Goal: Task Accomplishment & Management: Complete application form

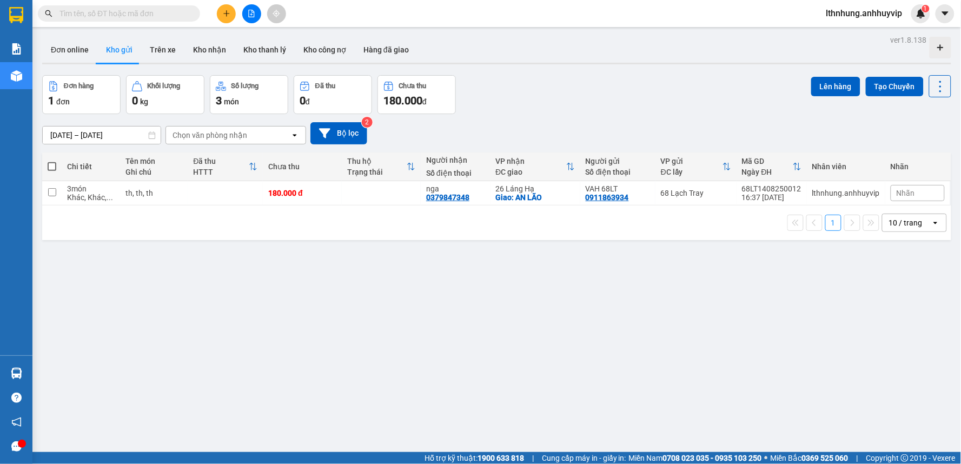
click at [214, 11] on div at bounding box center [251, 13] width 81 height 19
click at [221, 13] on button at bounding box center [226, 13] width 19 height 19
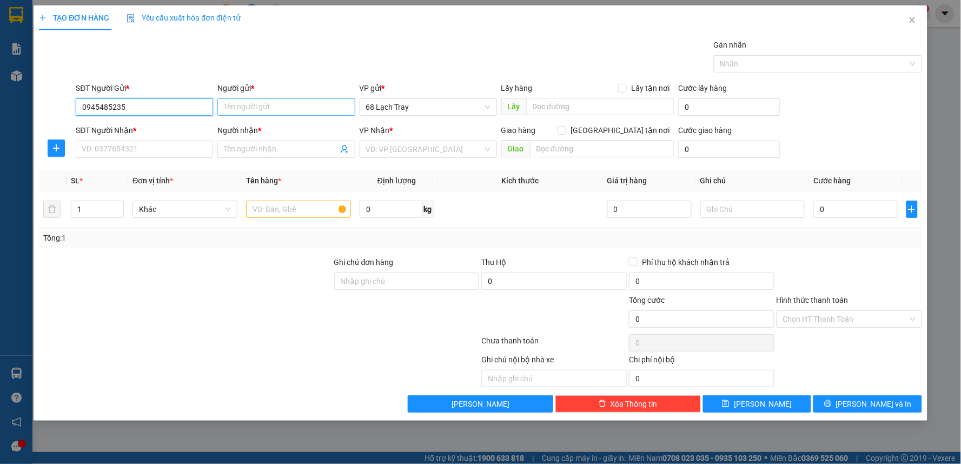
type input "0945485235"
click at [275, 105] on input "Người gửi *" at bounding box center [285, 106] width 137 height 17
type input "fff"
click at [129, 146] on input "SĐT Người Nhận *" at bounding box center [144, 149] width 137 height 17
type input "0948316423"
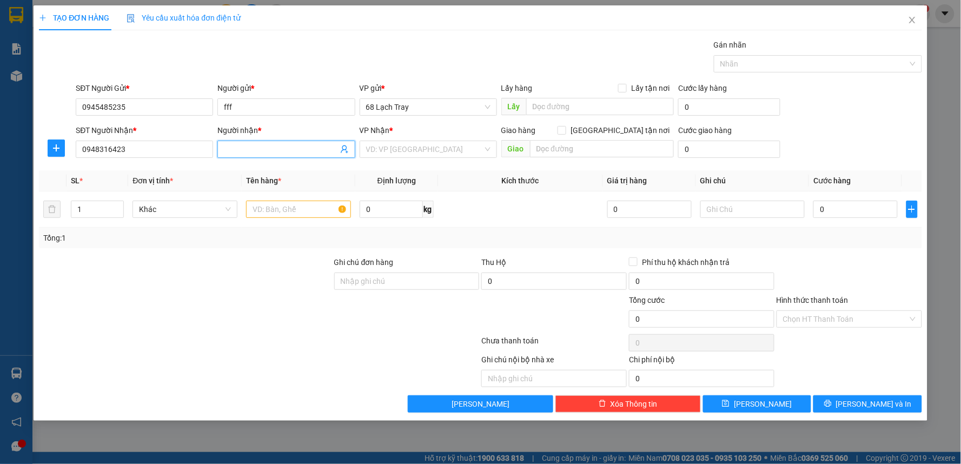
click at [249, 144] on input "Người nhận *" at bounding box center [281, 149] width 114 height 12
click at [435, 113] on span "68 Lạch Tray" at bounding box center [428, 107] width 124 height 16
type input "sss"
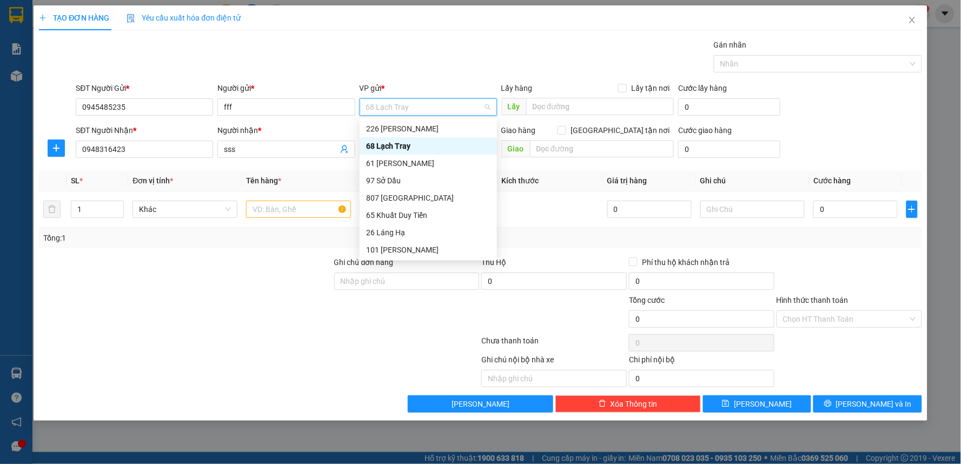
click at [428, 143] on div "68 Lạch Tray" at bounding box center [428, 146] width 124 height 12
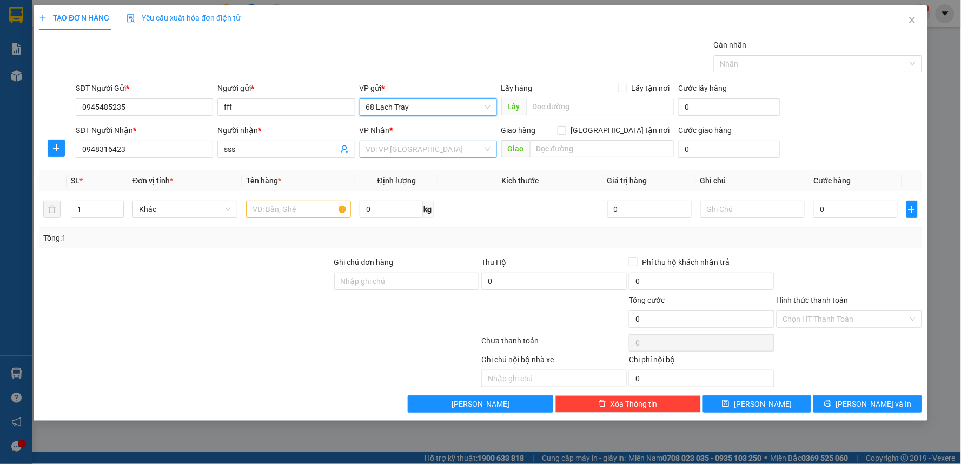
click at [430, 148] on input "search" at bounding box center [424, 149] width 117 height 16
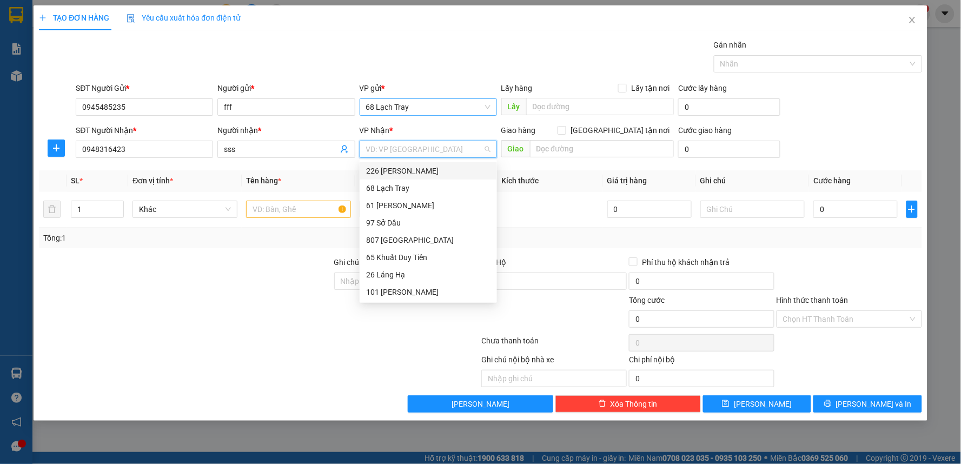
click at [485, 111] on span "68 Lạch Tray" at bounding box center [428, 107] width 124 height 16
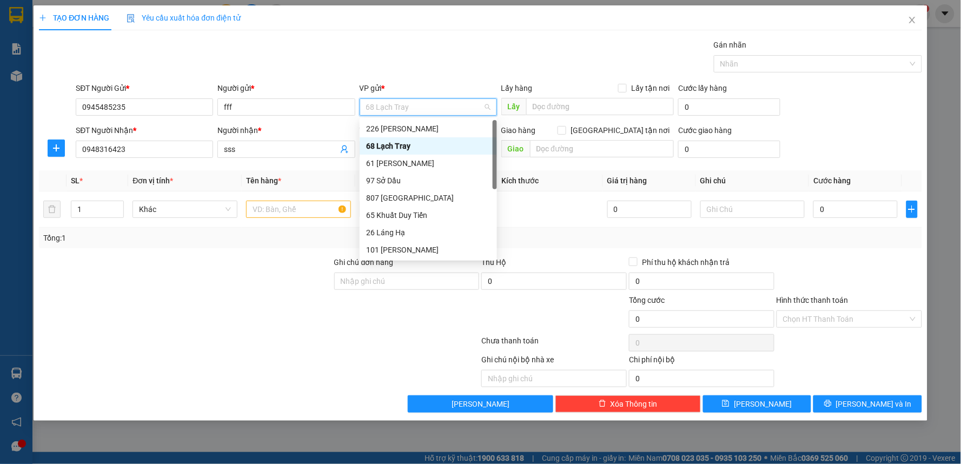
click at [485, 111] on span "68 Lạch Tray" at bounding box center [428, 107] width 124 height 16
click at [462, 142] on div "68 Lạch Tray" at bounding box center [428, 146] width 124 height 12
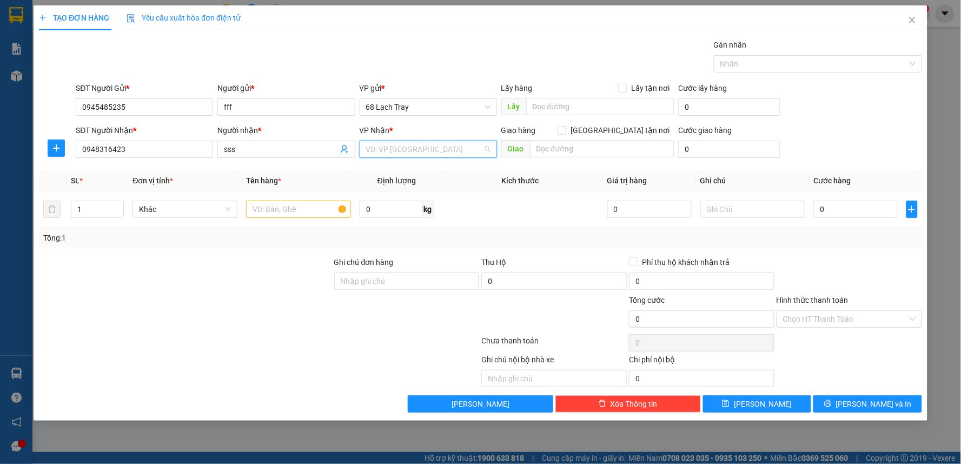
click at [459, 155] on input "search" at bounding box center [424, 149] width 117 height 16
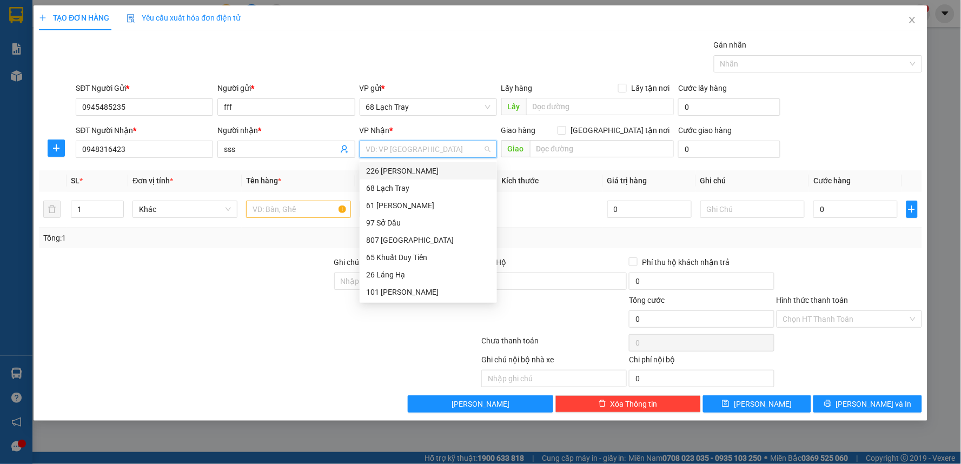
click at [410, 168] on div "226 [PERSON_NAME]" at bounding box center [428, 171] width 124 height 12
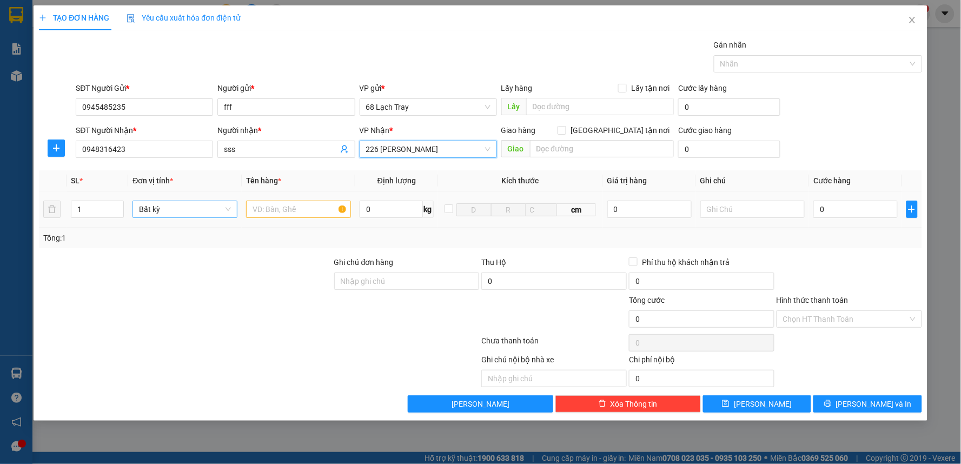
click at [199, 209] on span "Bất kỳ" at bounding box center [185, 209] width 92 height 16
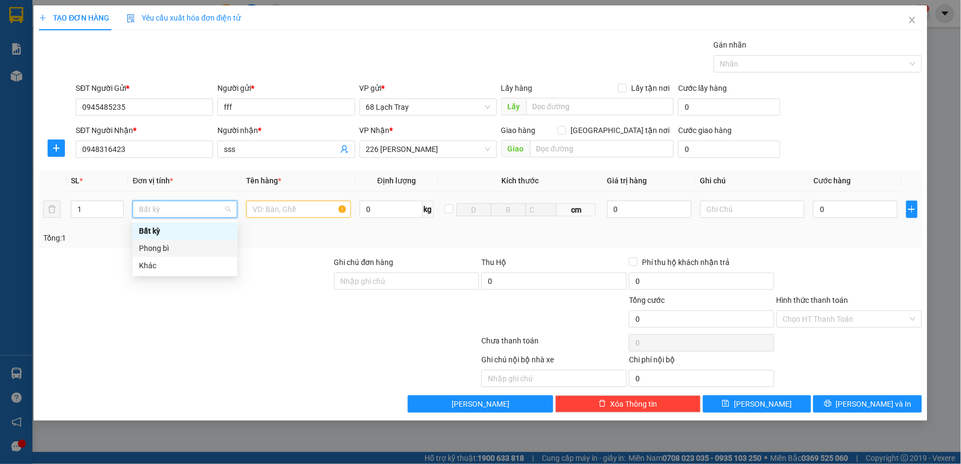
click at [209, 241] on div "Phong bì" at bounding box center [185, 248] width 105 height 17
click at [214, 207] on span "Phong bì" at bounding box center [185, 209] width 92 height 16
click at [169, 266] on div "Khác" at bounding box center [185, 266] width 92 height 12
click at [288, 213] on input "text" at bounding box center [298, 209] width 105 height 17
type input "o"
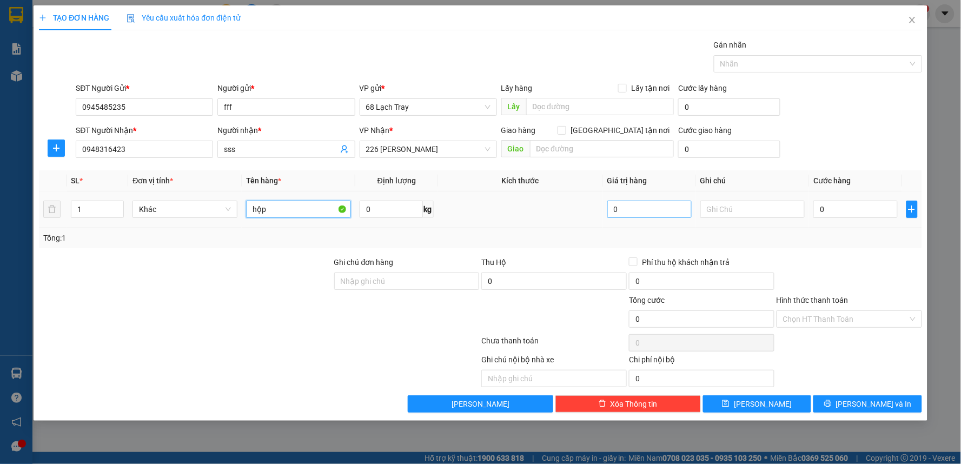
type input "hộp"
click at [687, 206] on input "0" at bounding box center [650, 209] width 84 height 17
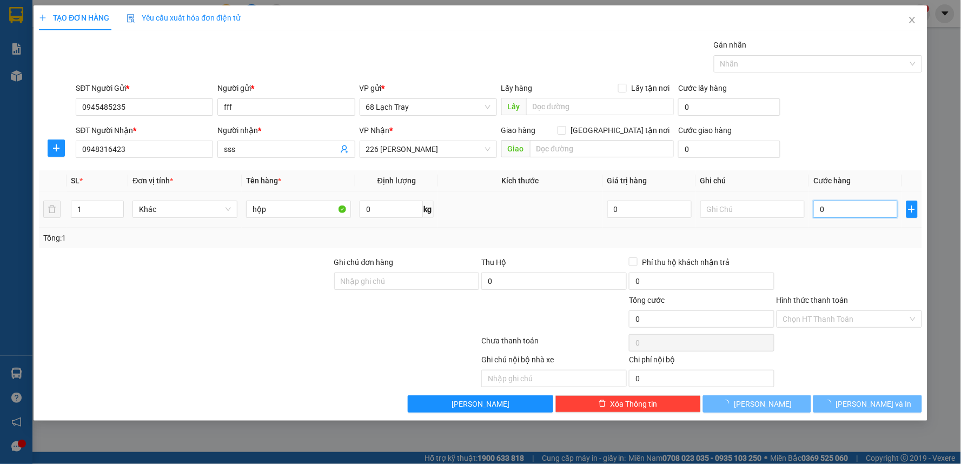
click at [854, 215] on input "0" at bounding box center [856, 209] width 84 height 17
type input "4"
type input "40"
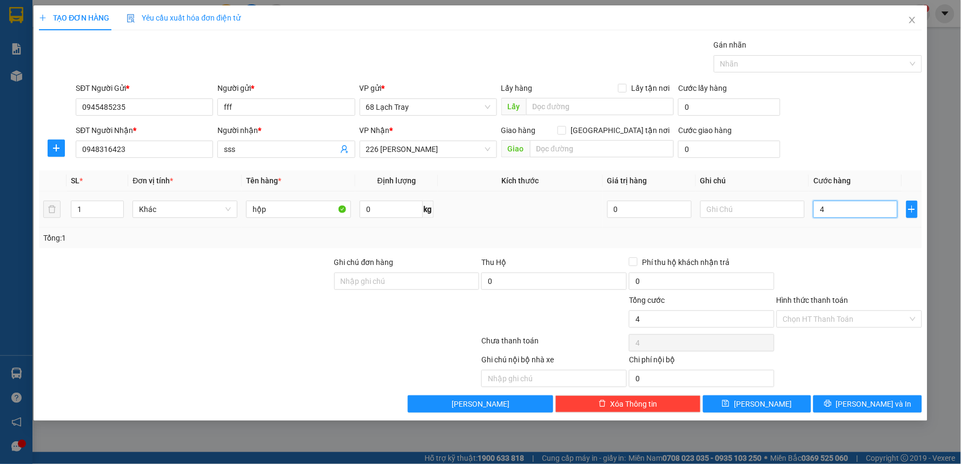
type input "40"
type input "400"
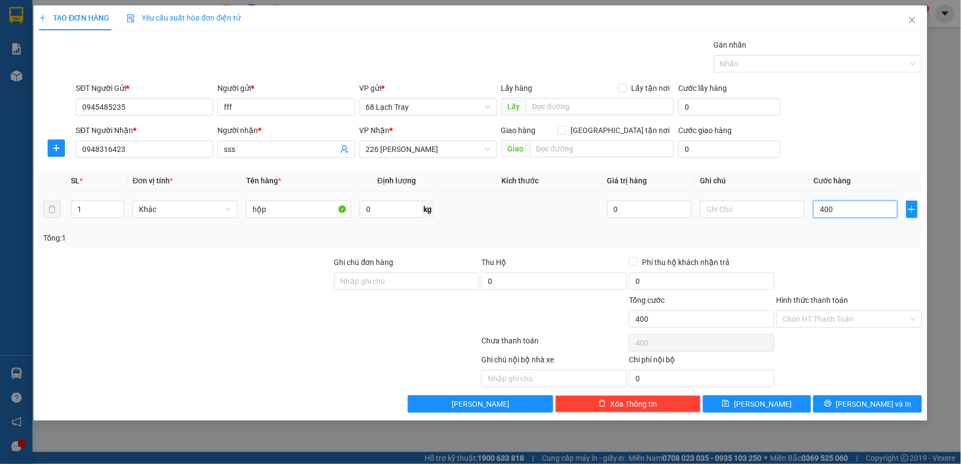
type input "4.000"
type input "40.000"
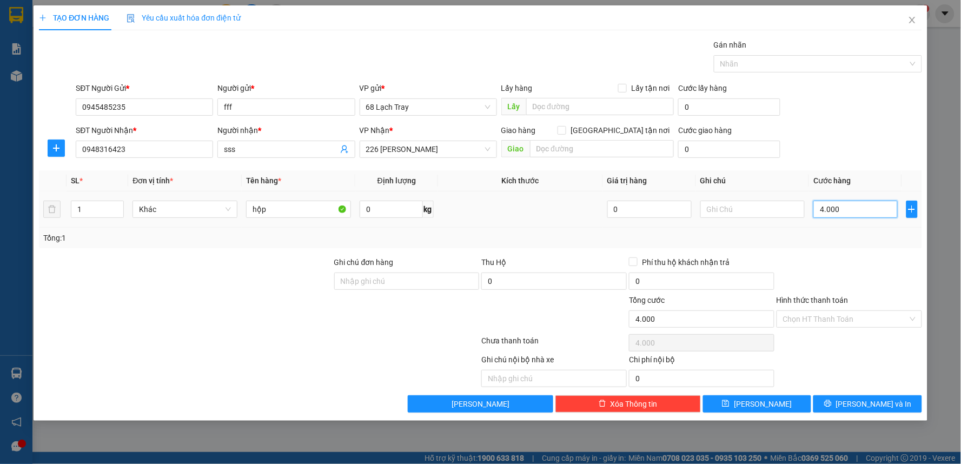
type input "40.000"
click at [908, 24] on icon "close" at bounding box center [912, 20] width 9 height 9
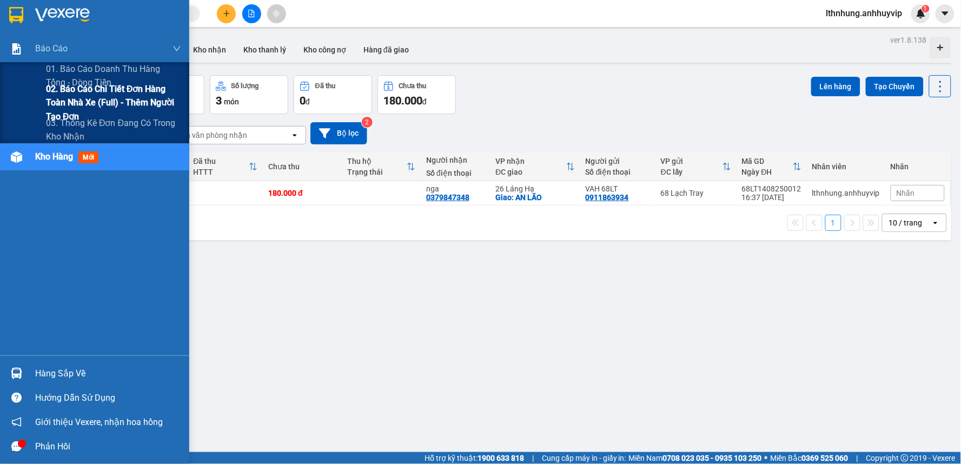
click at [81, 102] on span "02. Báo cáo chi tiết đơn hàng toàn nhà xe (Full) - Thêm người tạo đơn" at bounding box center [113, 102] width 135 height 41
